Goal: Information Seeking & Learning: Learn about a topic

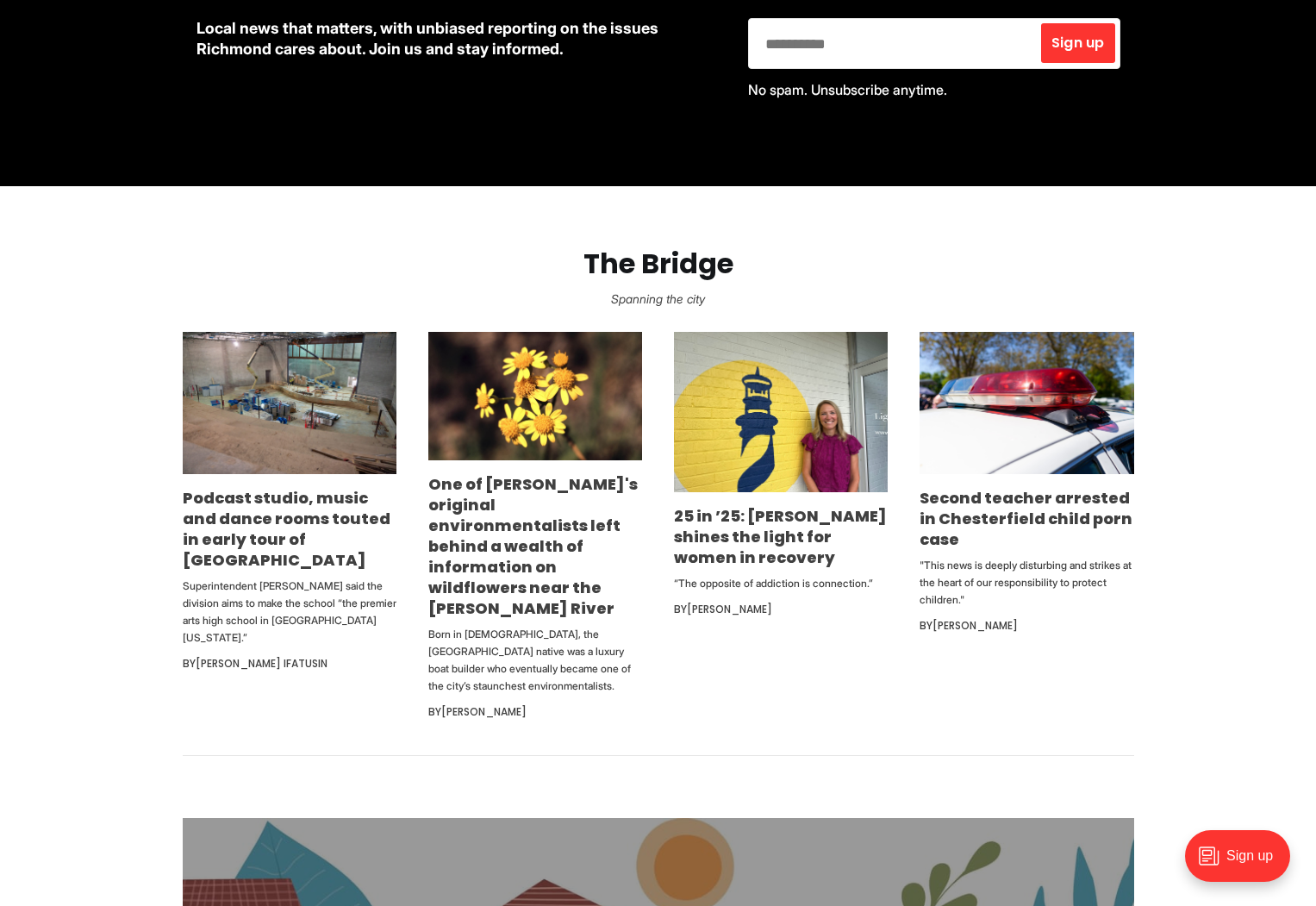
scroll to position [862, 0]
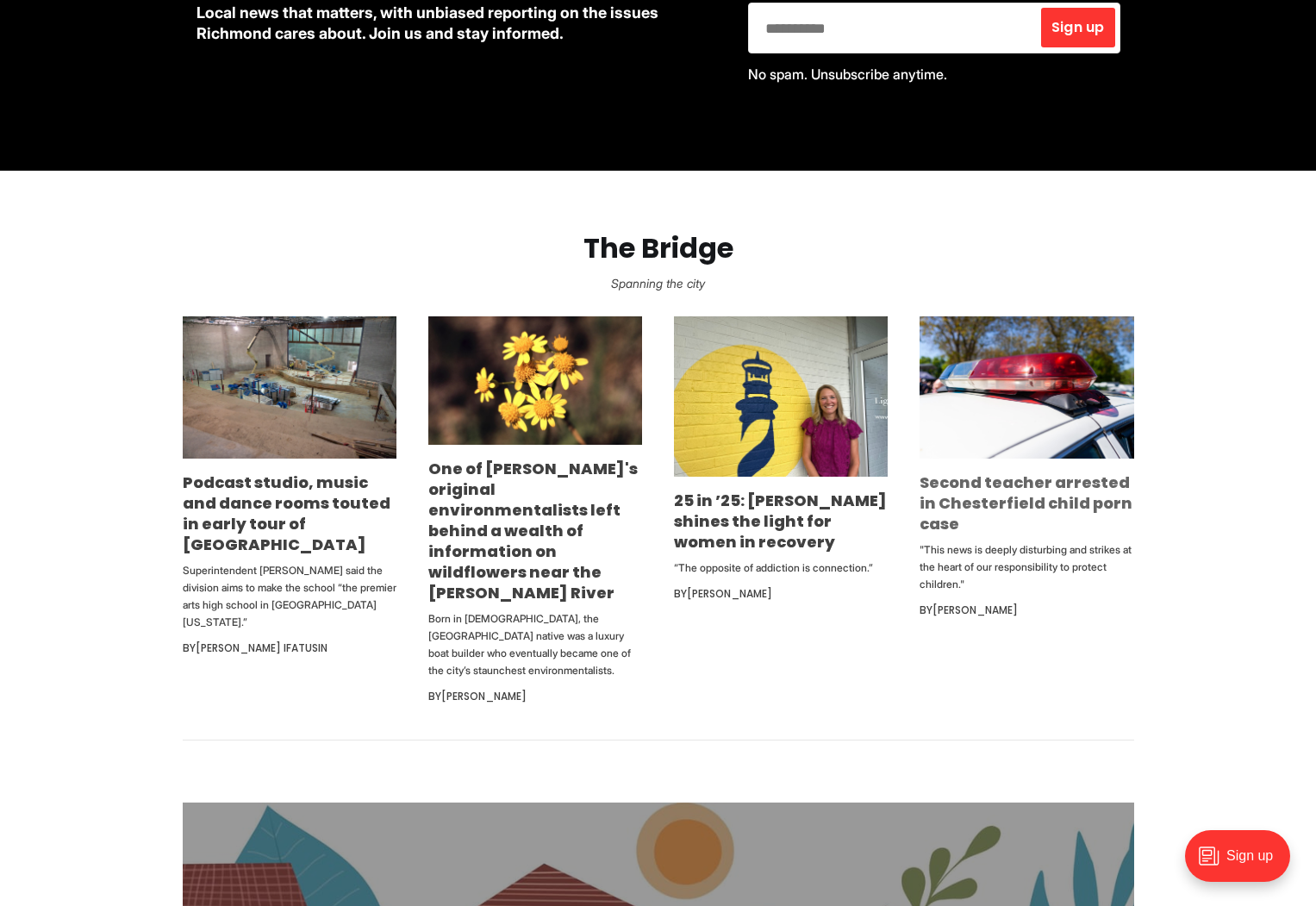
click at [981, 498] on link "Second teacher arrested in Chesterfield child porn case" at bounding box center [1026, 503] width 213 height 63
click at [1037, 508] on link "Second teacher arrested in Chesterfield child porn case" at bounding box center [1026, 503] width 213 height 63
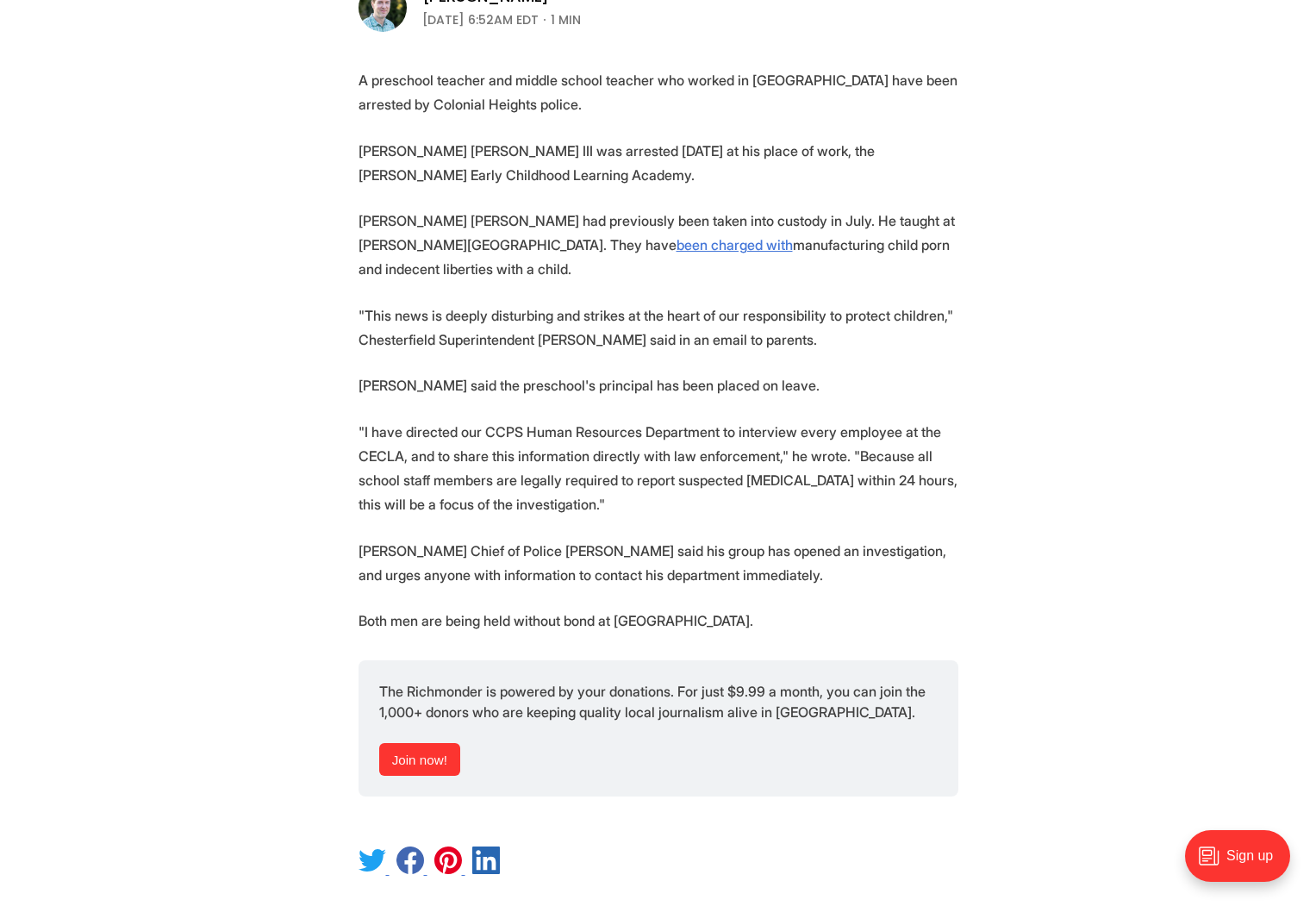
scroll to position [344, 0]
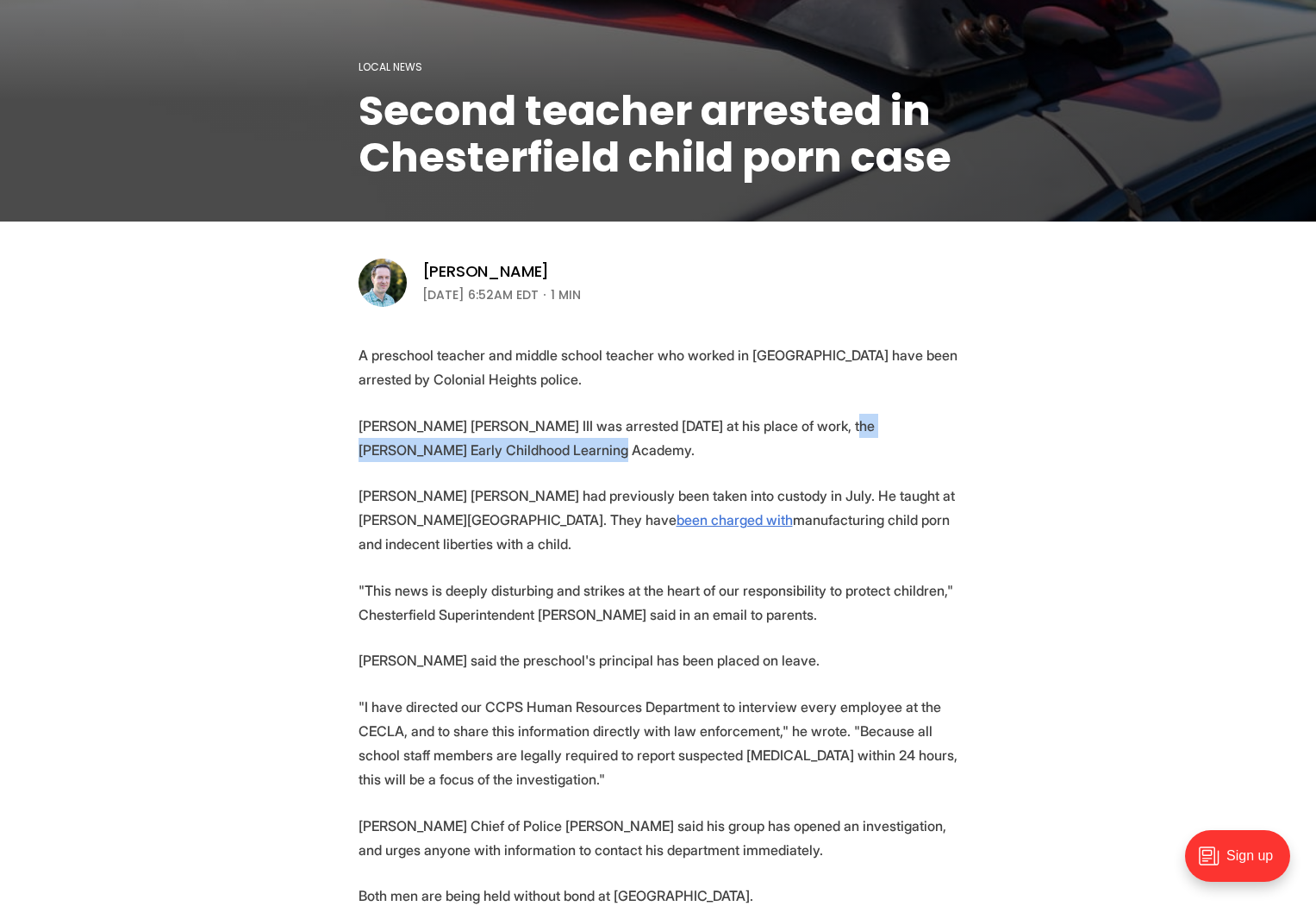
drag, startPoint x: 802, startPoint y: 428, endPoint x: 807, endPoint y: 443, distance: 15.8
click at [807, 443] on p "Richard Franklin Troshak III was arrested Friday at his place of work, the Ches…" at bounding box center [658, 437] width 600 height 48
copy p "Chester Early Childhood Learning Academy."
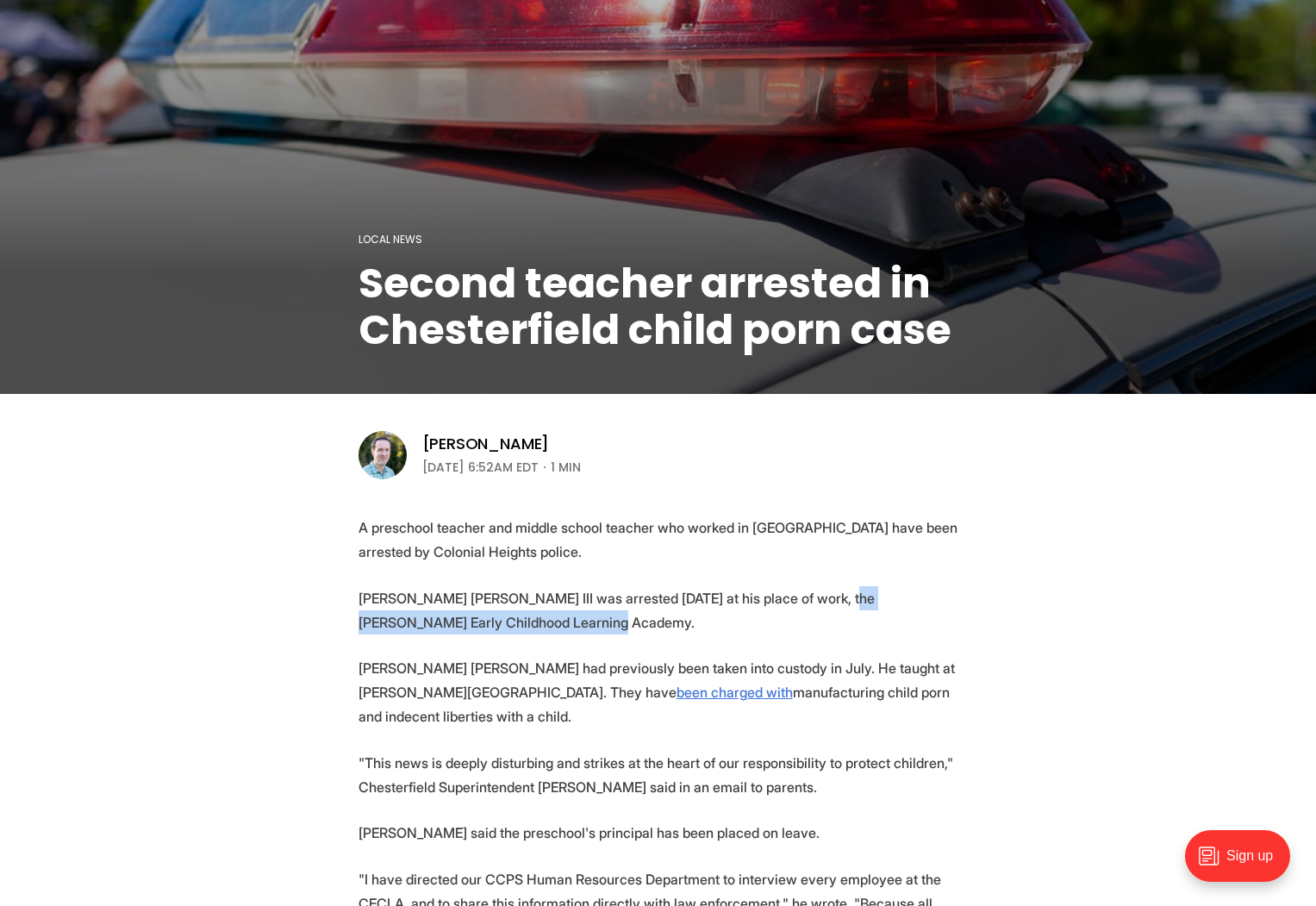
scroll to position [86, 0]
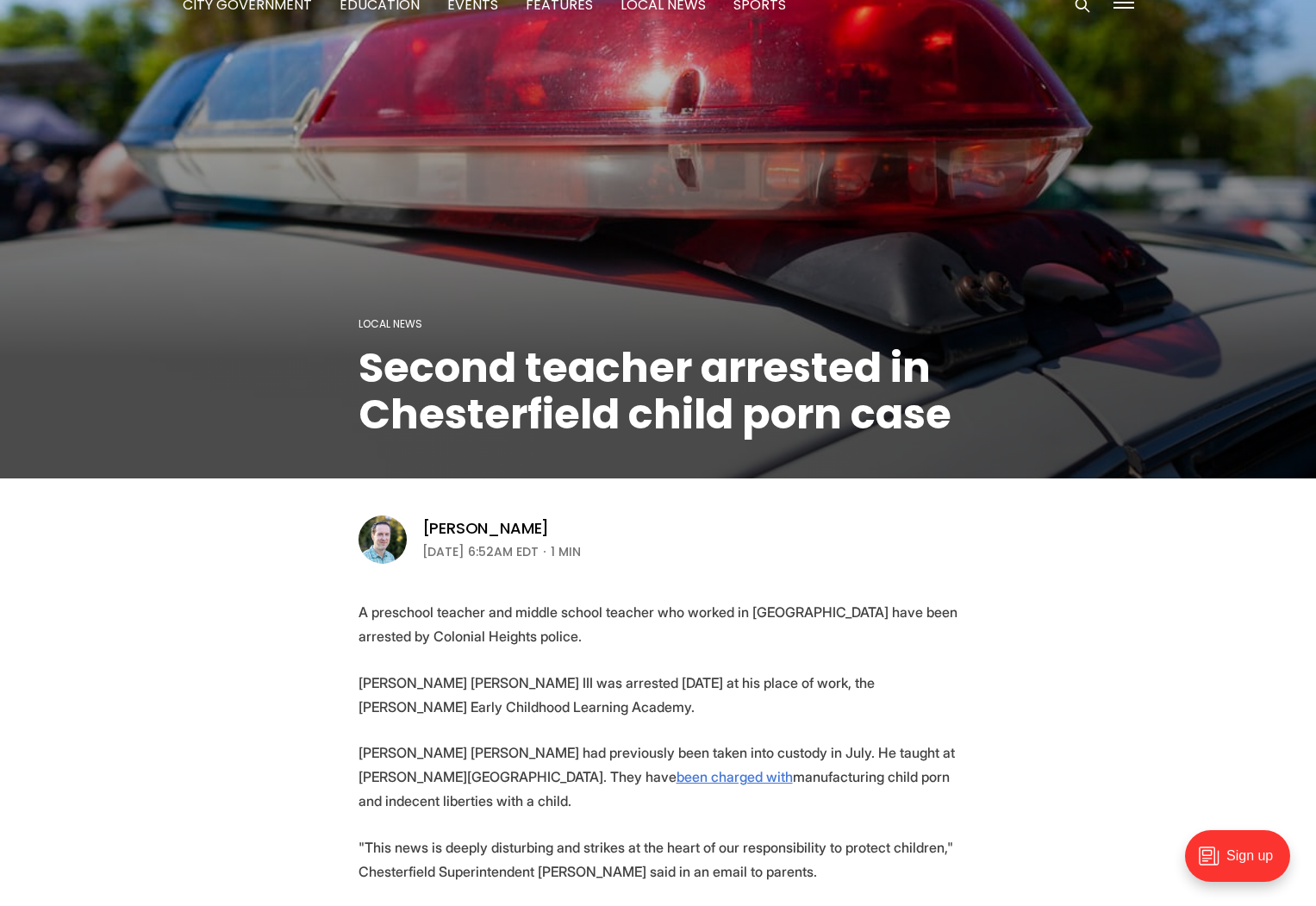
scroll to position [86, 0]
